Goal: Task Accomplishment & Management: Manage account settings

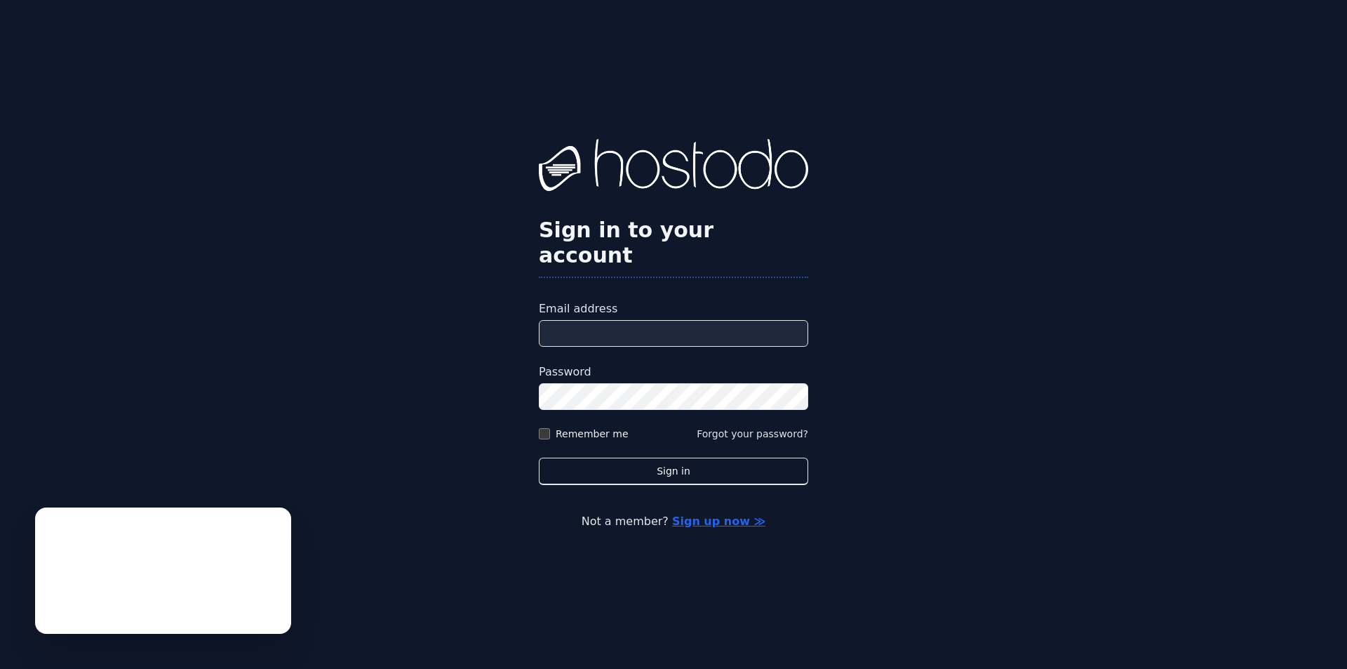
click at [751, 320] on input "Email address" at bounding box center [673, 333] width 269 height 27
type input "**********"
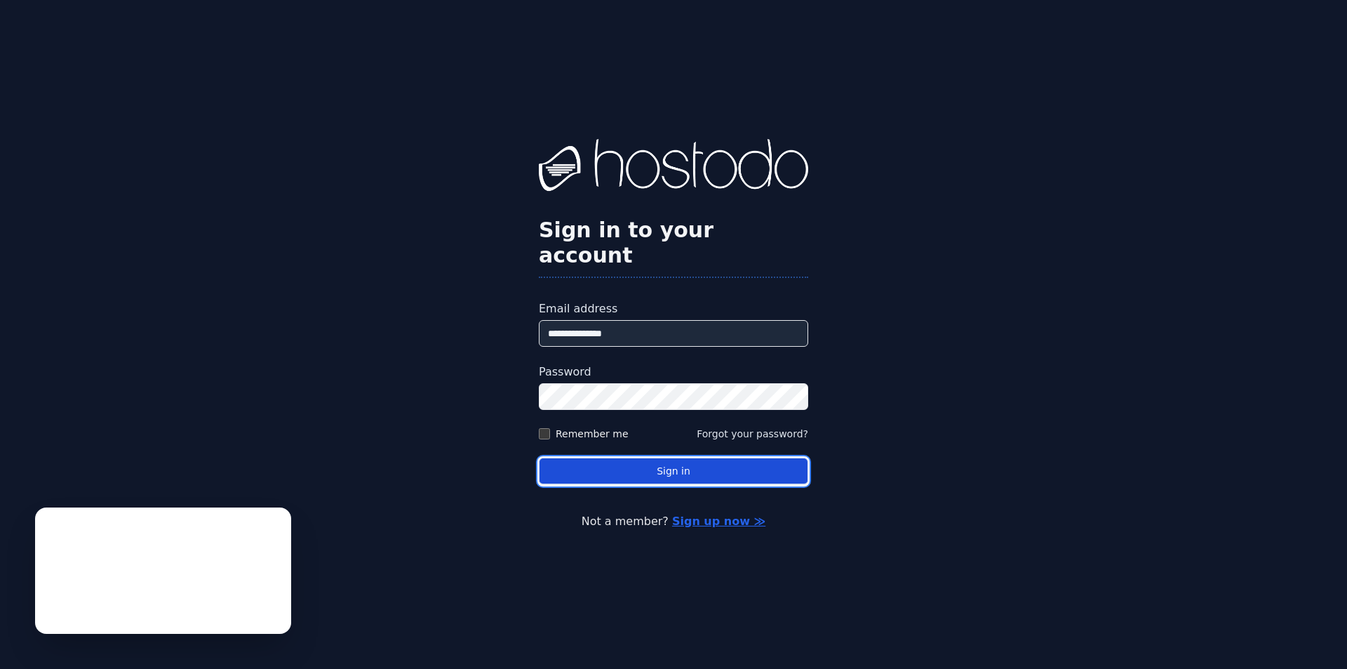
click at [620, 457] on button "Sign in" at bounding box center [673, 470] width 269 height 27
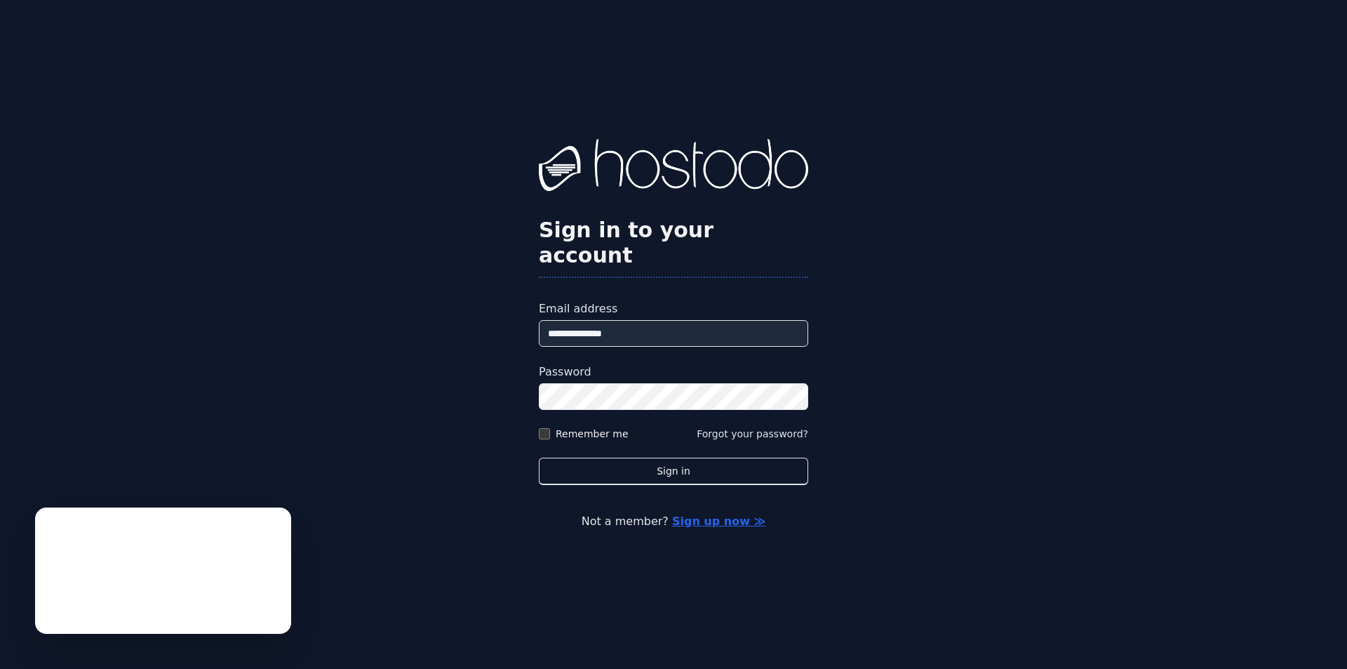
click at [1075, 451] on div "**********" at bounding box center [673, 334] width 1347 height 669
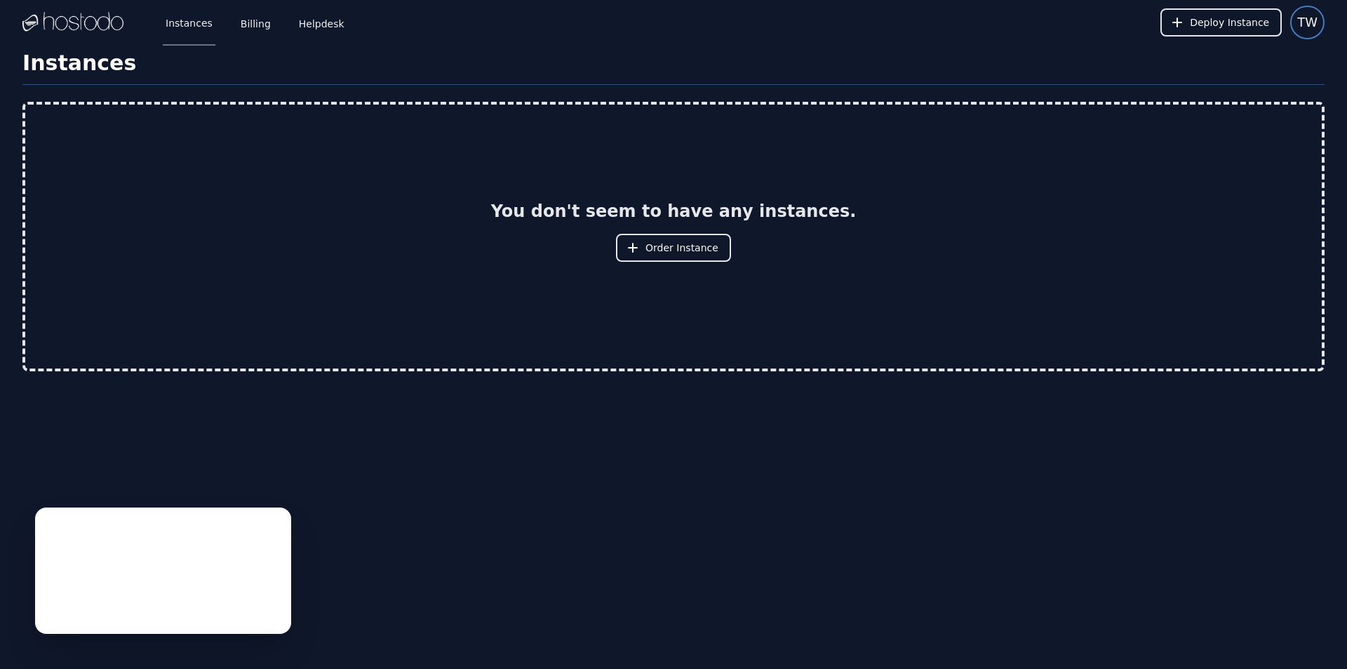
click at [1299, 22] on span "TW" at bounding box center [1307, 23] width 20 height 20
click at [548, 40] on div "Instances Billing Helpdesk Deploy Instance TW Settings Sign out" at bounding box center [673, 22] width 1302 height 45
click at [249, 22] on link "Billing" at bounding box center [256, 22] width 36 height 46
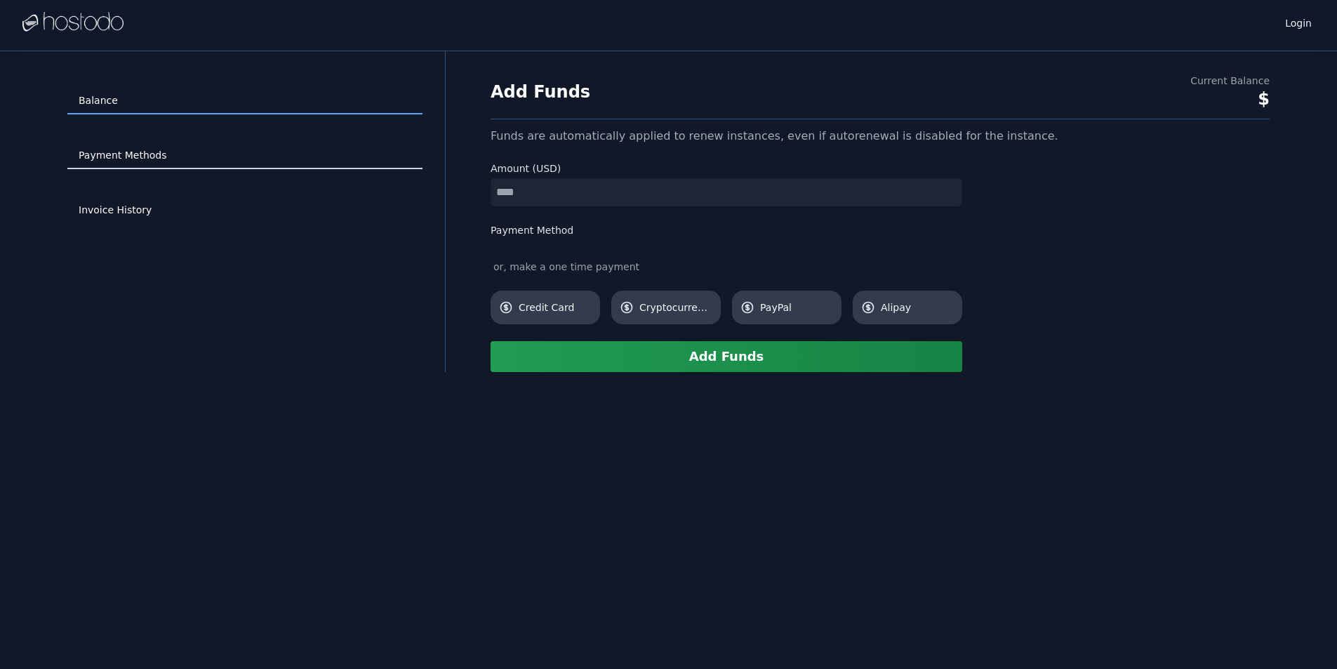
click at [157, 152] on link "Payment Methods" at bounding box center [244, 155] width 355 height 27
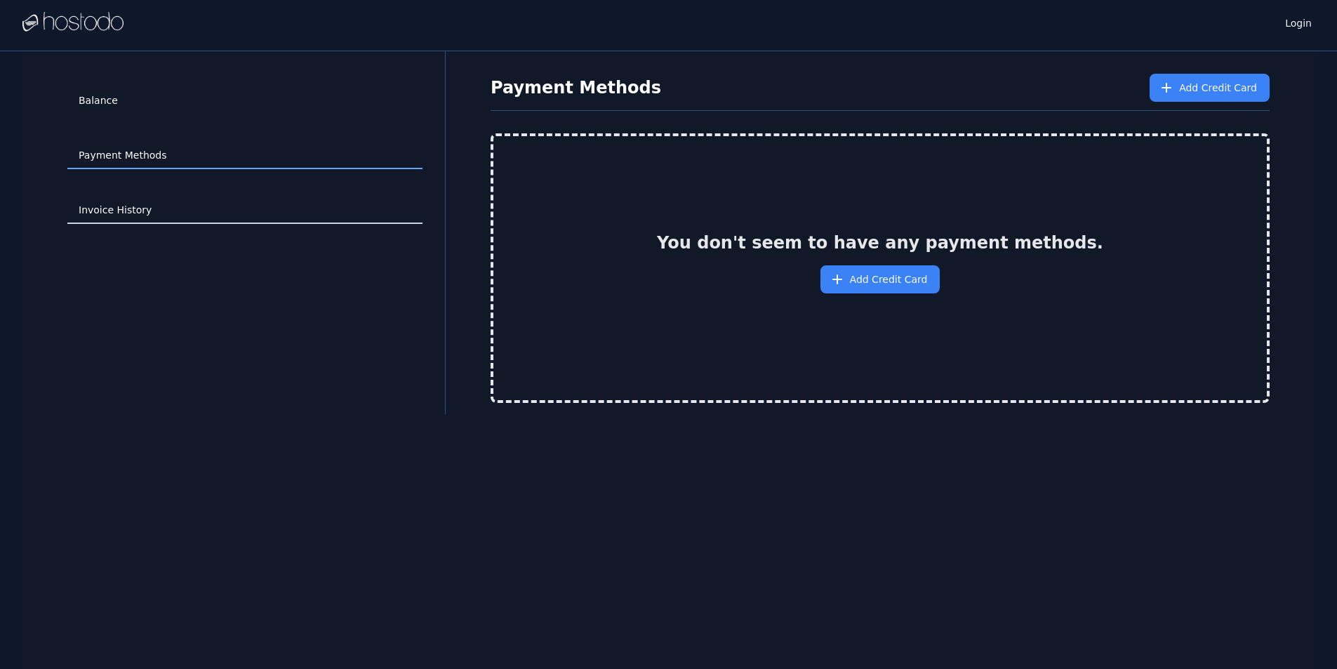
click at [137, 205] on link "Invoice History" at bounding box center [244, 210] width 355 height 27
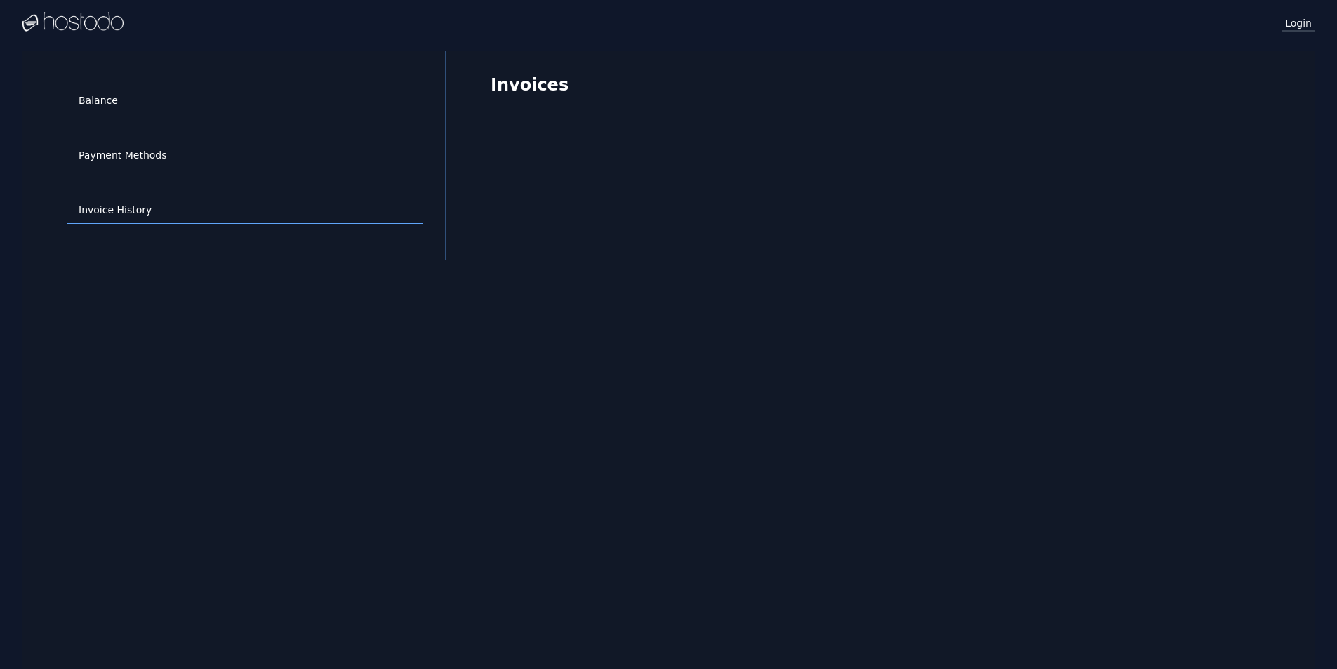
click at [1306, 18] on link "Login" at bounding box center [1298, 22] width 32 height 18
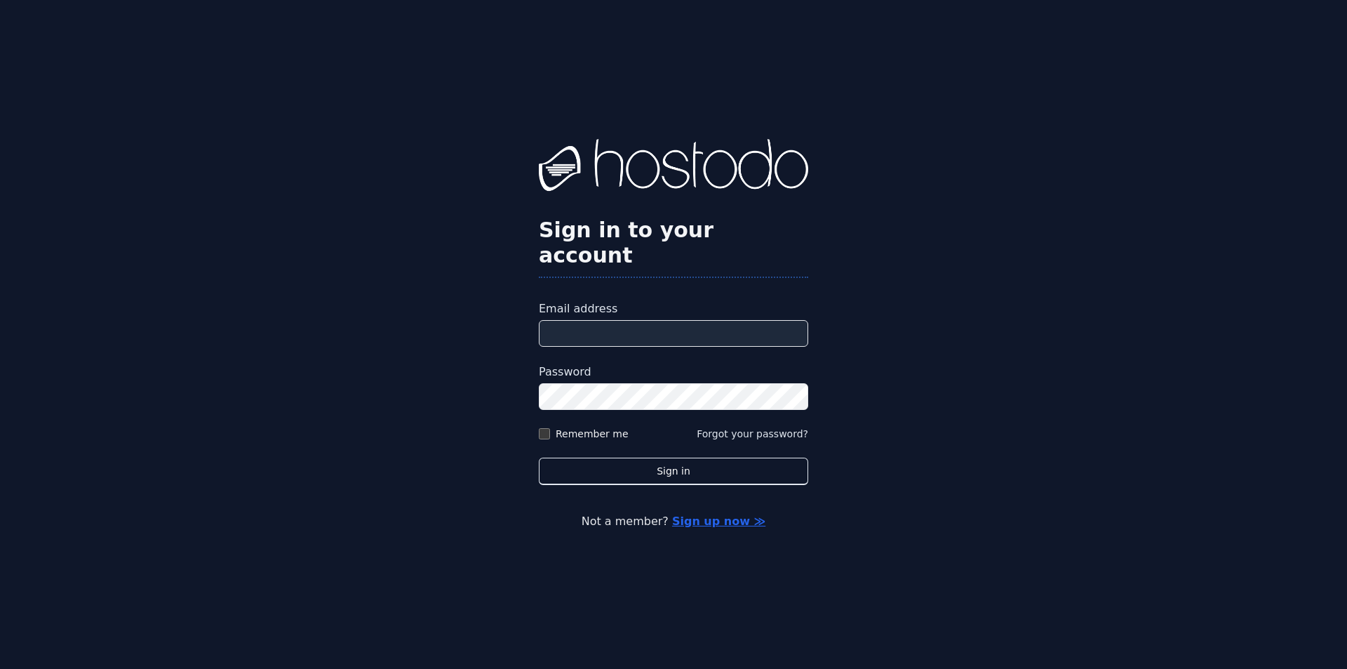
click at [625, 305] on div "Email address" at bounding box center [673, 323] width 269 height 46
click at [609, 320] on input "Email address" at bounding box center [673, 333] width 269 height 27
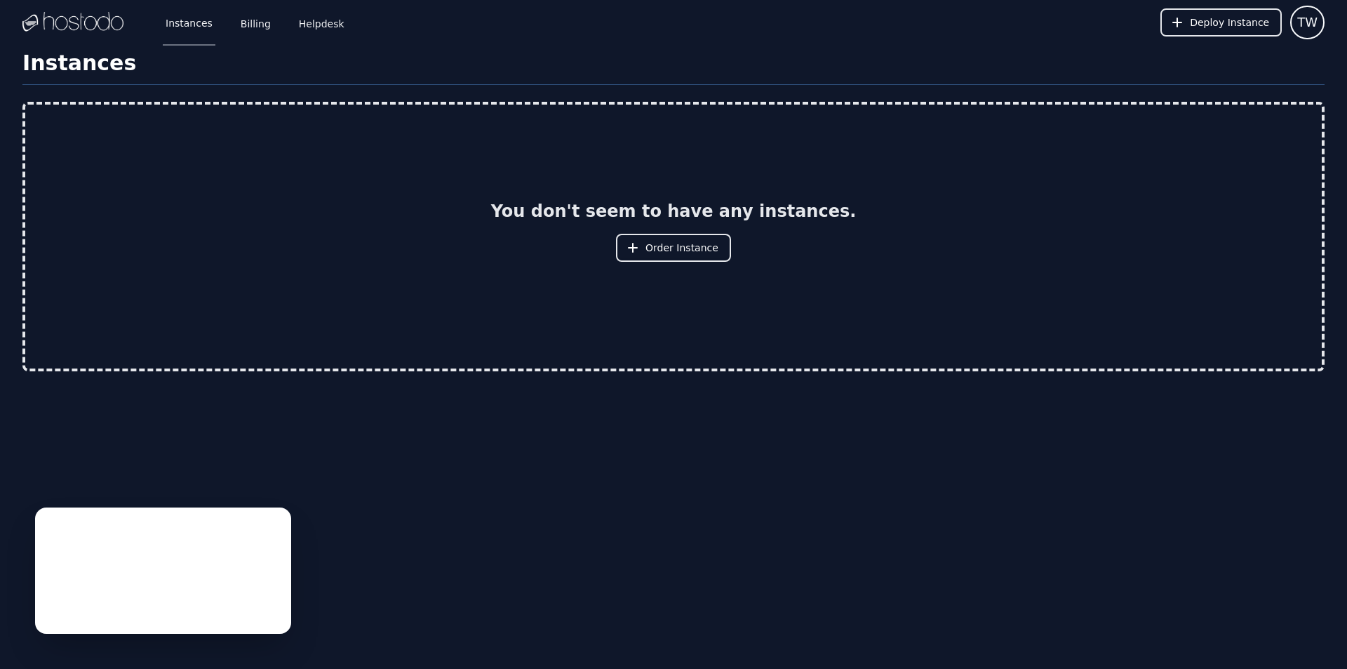
click at [62, 18] on img at bounding box center [72, 22] width 101 height 21
click at [39, 20] on img at bounding box center [72, 22] width 101 height 21
